Goal: Task Accomplishment & Management: Use online tool/utility

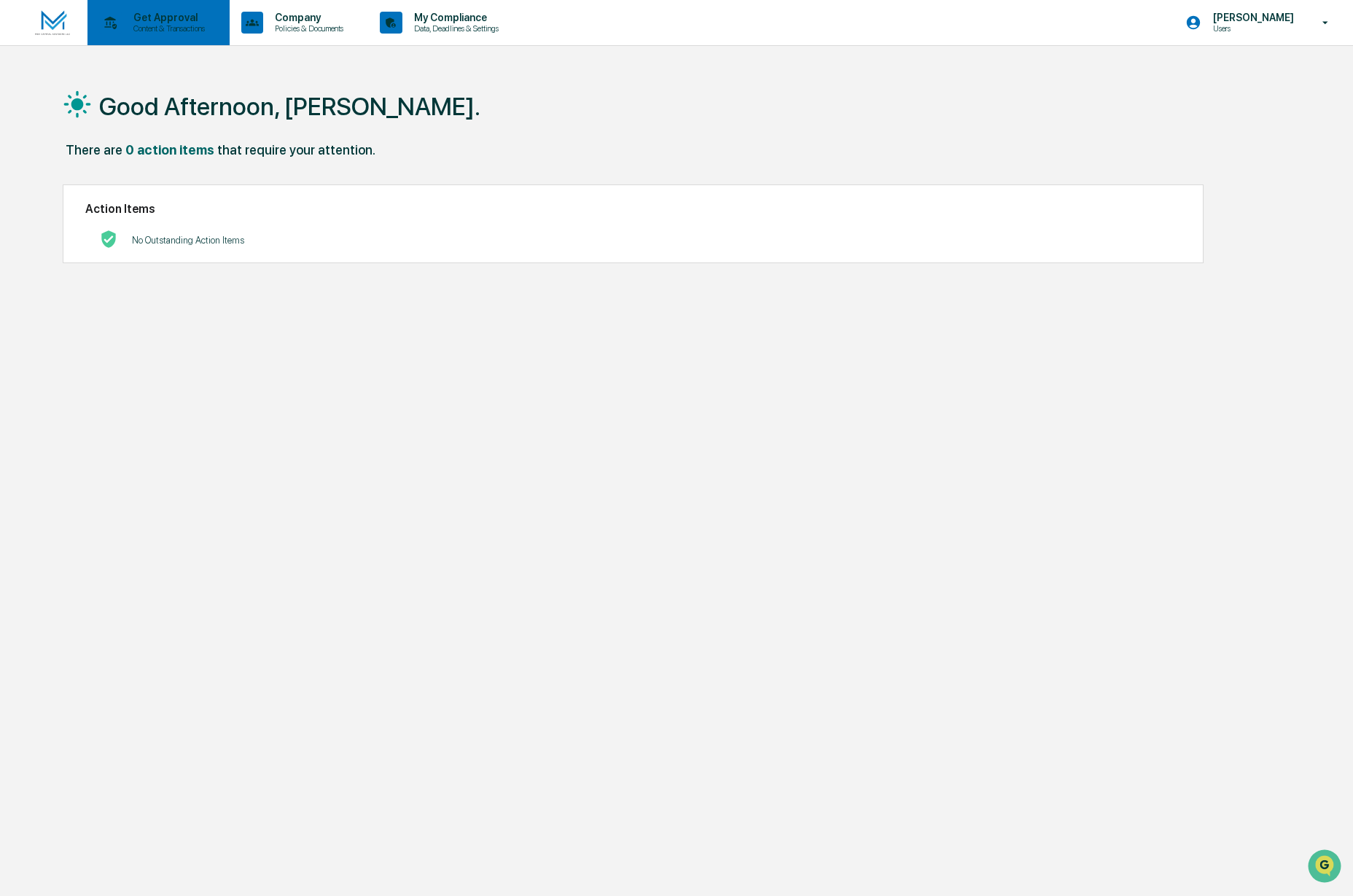
click at [166, 33] on p "Content & Transactions" at bounding box center [167, 28] width 91 height 10
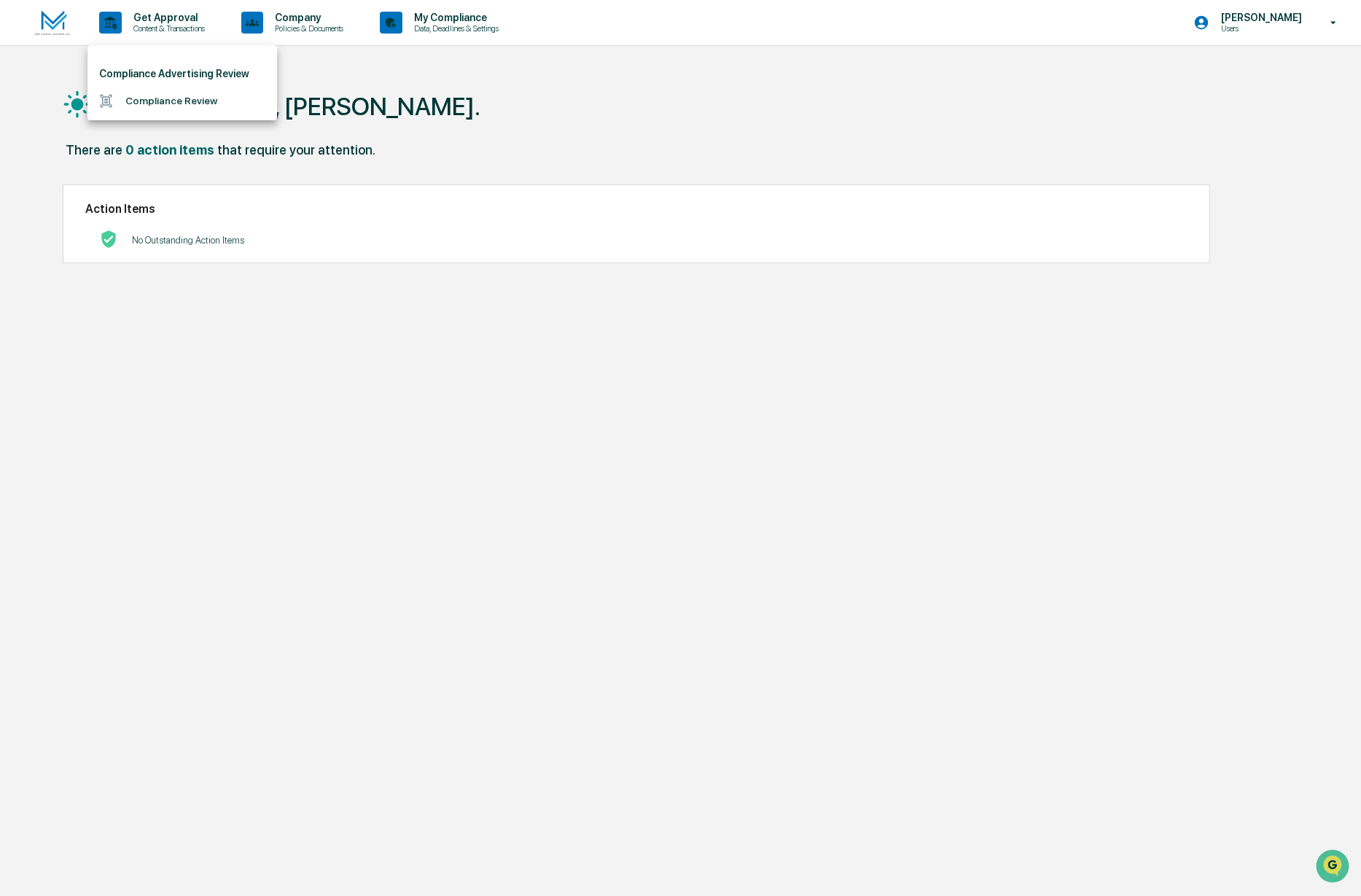
click at [160, 103] on li "Compliance Review" at bounding box center [181, 101] width 190 height 27
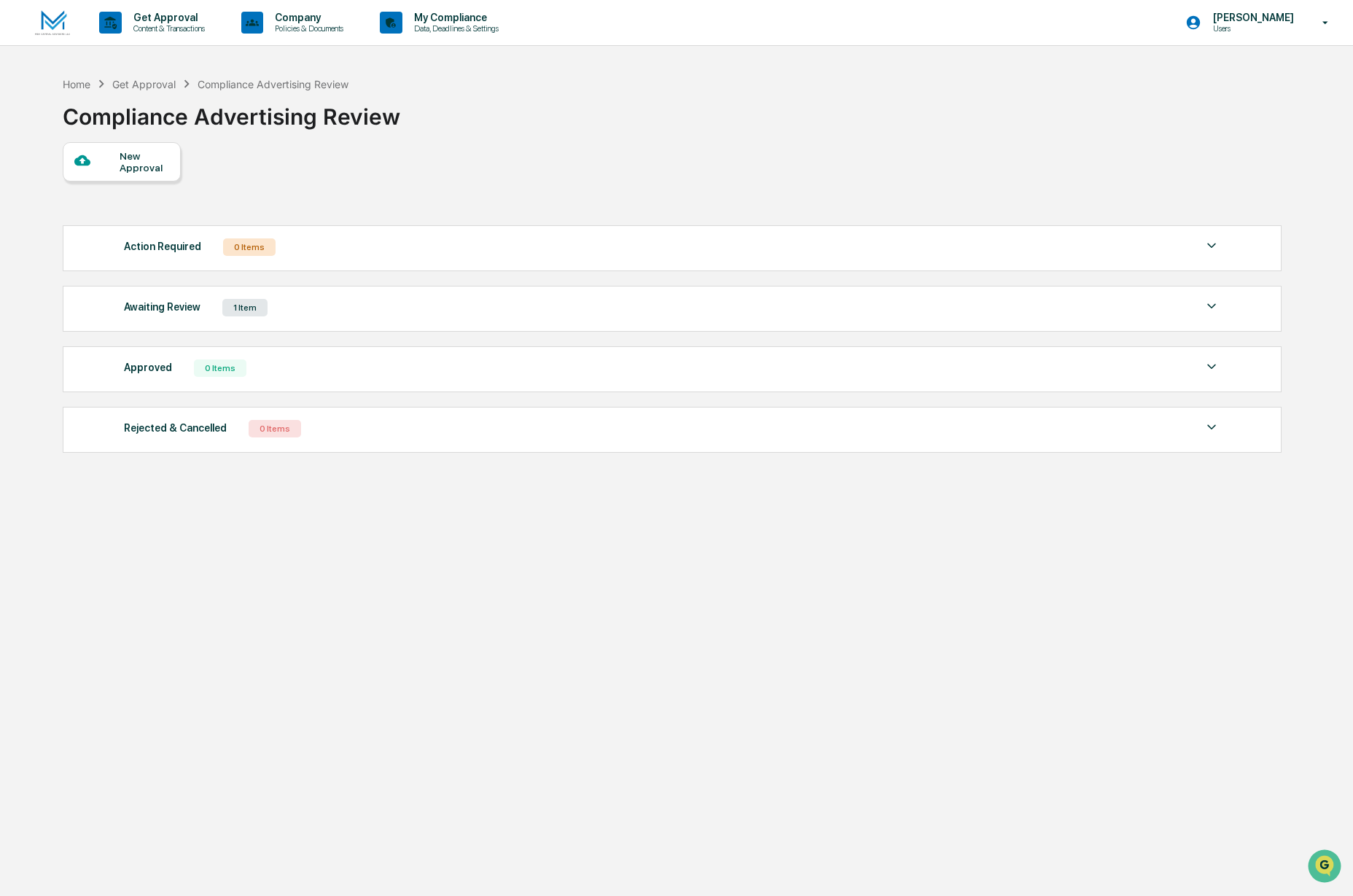
click at [182, 314] on div "Awaiting Review" at bounding box center [162, 307] width 76 height 19
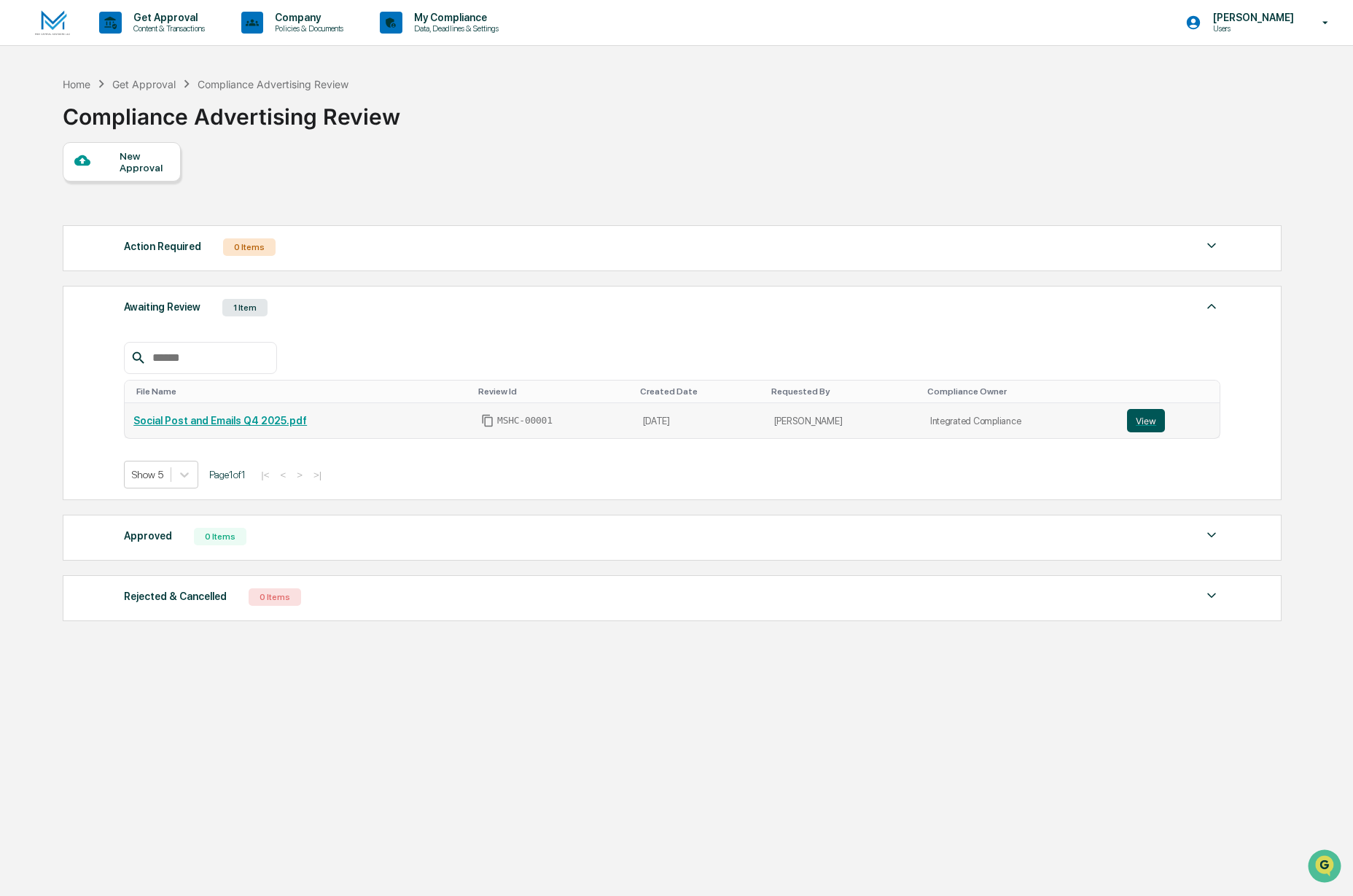
click at [1153, 427] on button "View" at bounding box center [1146, 421] width 38 height 24
